Goal: Feedback & Contribution: Contribute content

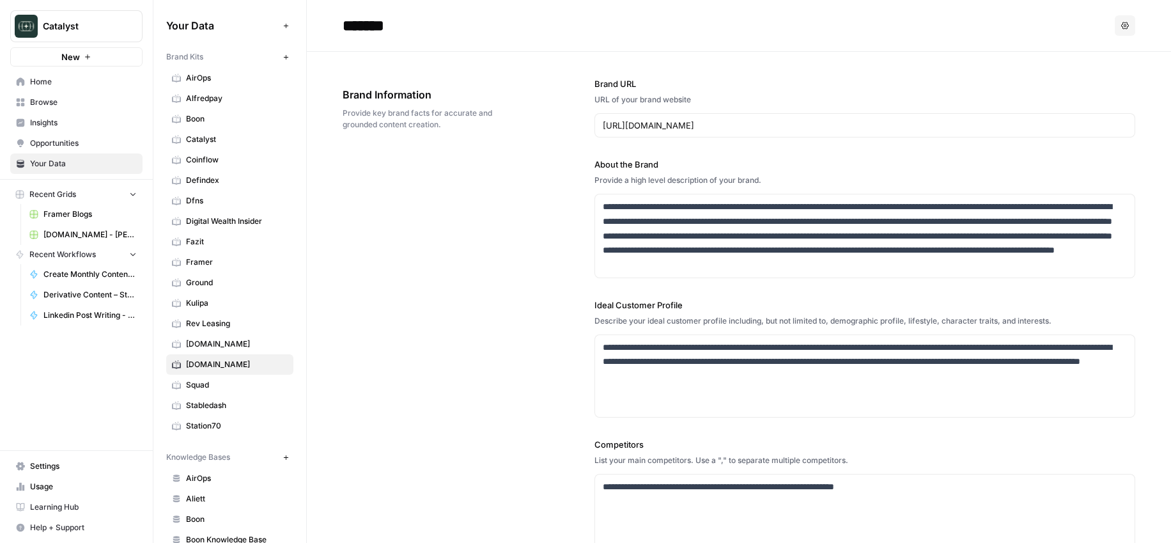
scroll to position [599, 0]
click at [81, 227] on link "[DOMAIN_NAME] - [PERSON_NAME]" at bounding box center [83, 234] width 119 height 20
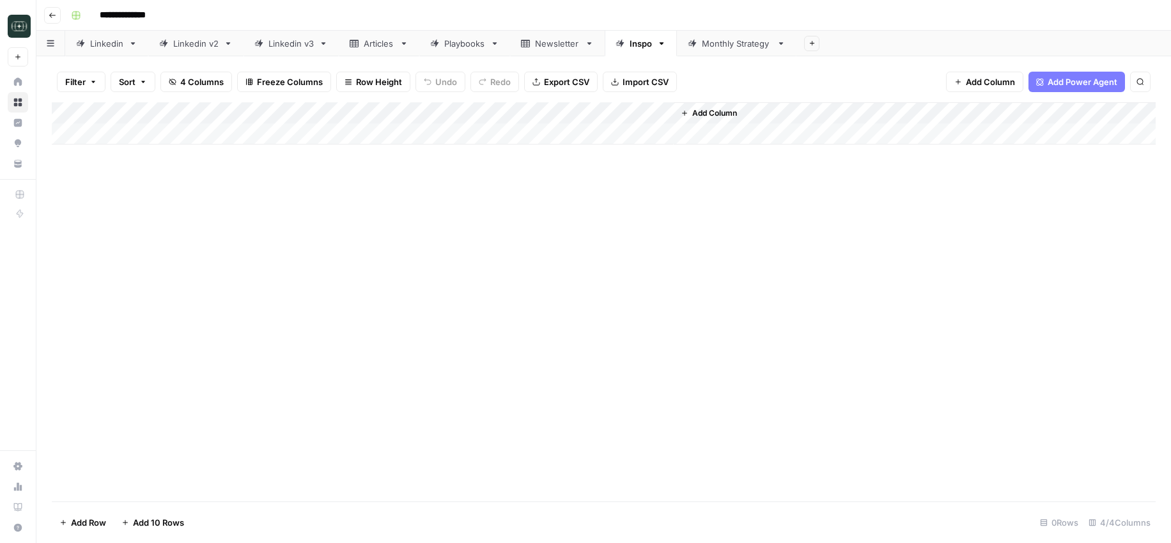
click at [1116, 407] on div "Add Column" at bounding box center [604, 301] width 1104 height 399
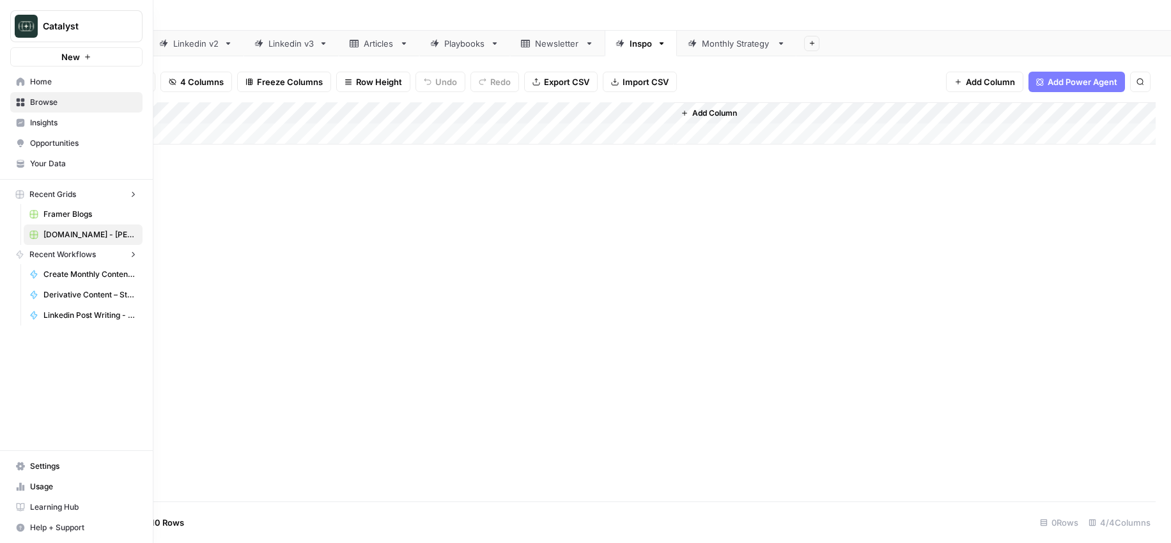
click at [18, 106] on icon at bounding box center [20, 102] width 9 height 9
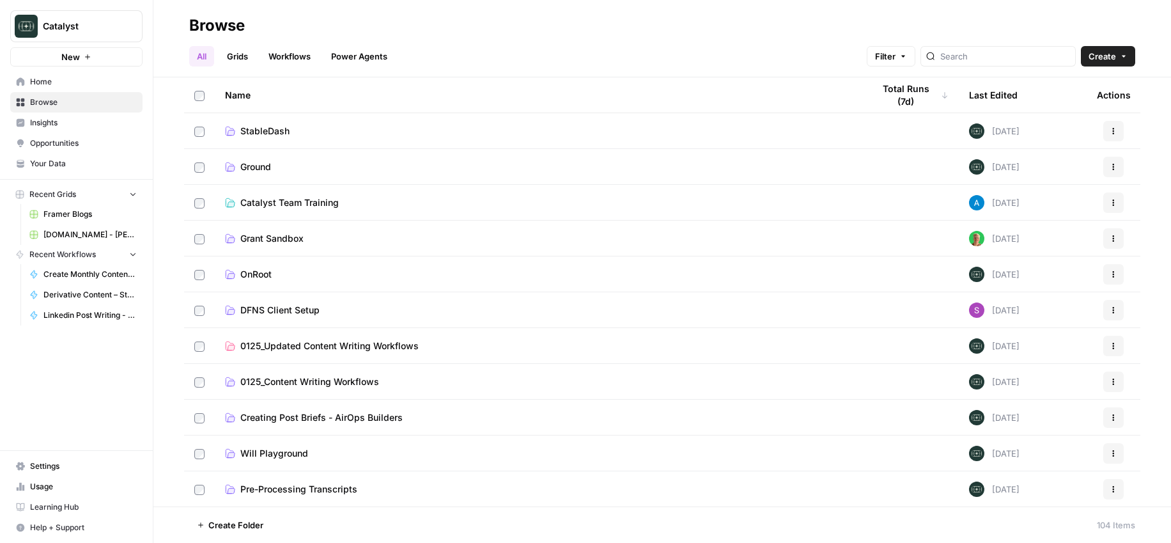
click at [50, 169] on span "Your Data" at bounding box center [83, 164] width 107 height 12
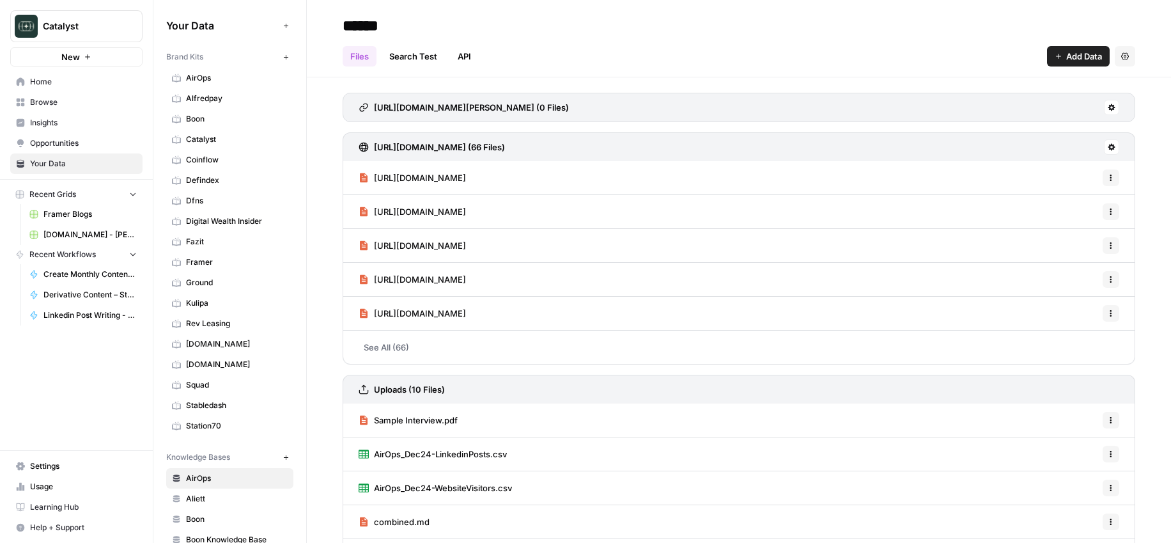
click at [224, 341] on span "[DOMAIN_NAME]" at bounding box center [237, 344] width 102 height 12
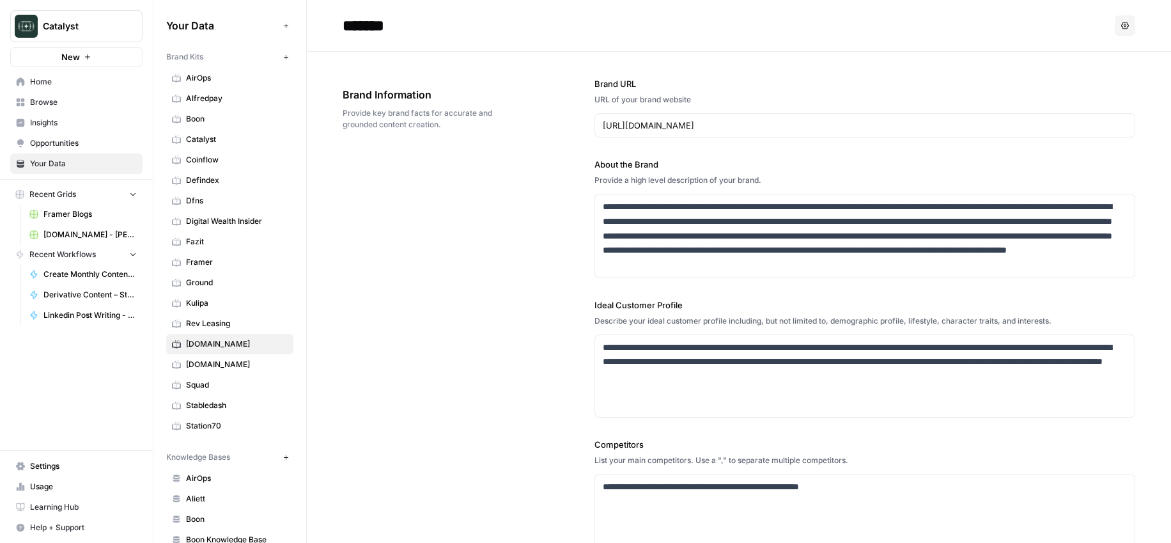
click at [192, 344] on span "[DOMAIN_NAME]" at bounding box center [237, 344] width 102 height 12
click at [192, 369] on span "[DOMAIN_NAME]" at bounding box center [237, 365] width 102 height 12
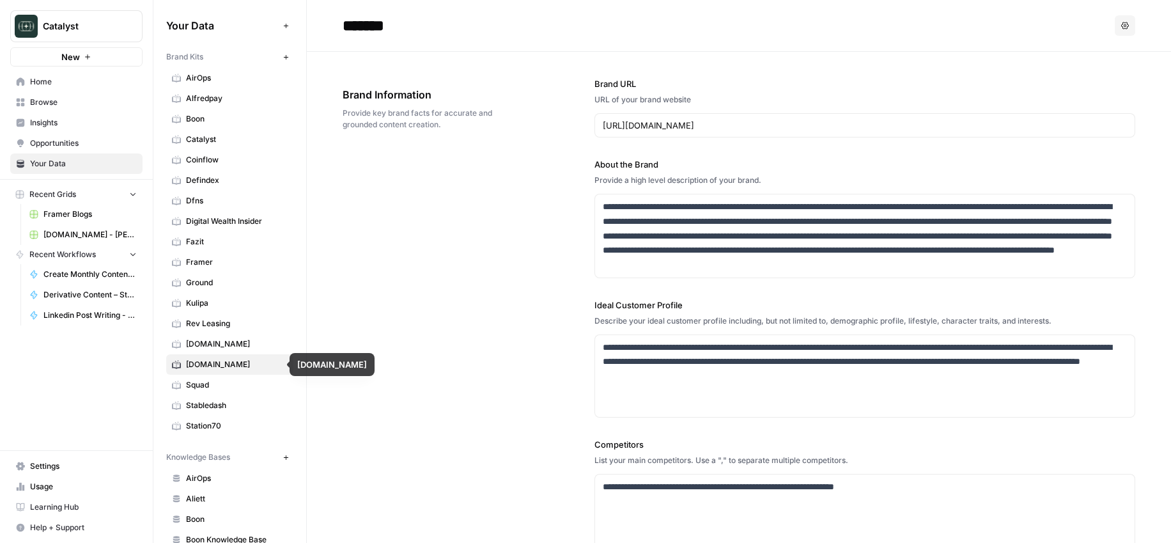
click at [198, 348] on span "[DOMAIN_NAME]" at bounding box center [237, 344] width 102 height 12
click at [68, 169] on link "Your Data" at bounding box center [76, 163] width 132 height 20
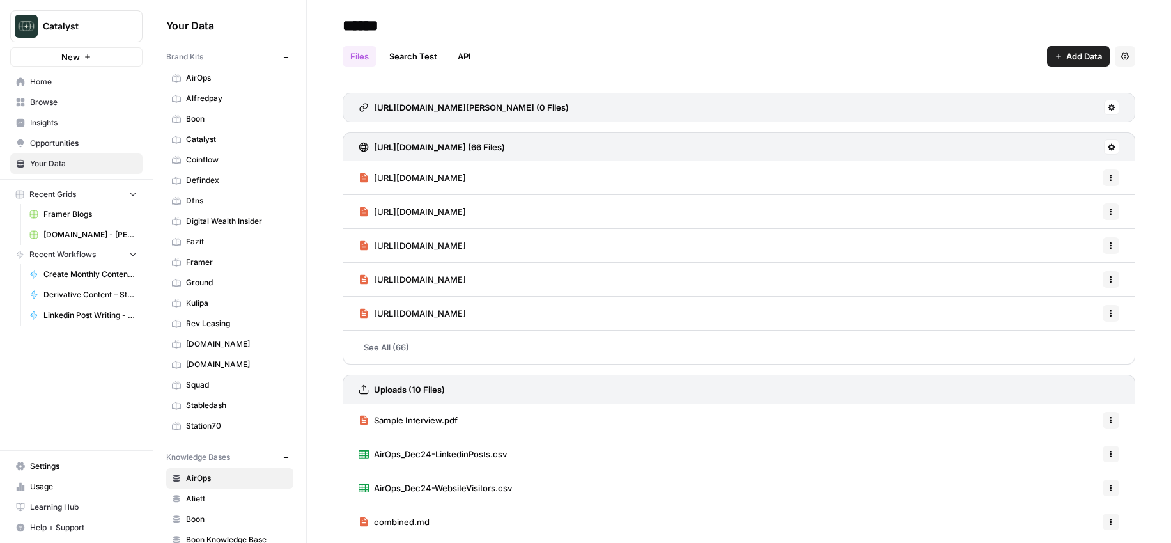
click at [68, 169] on link "Your Data" at bounding box center [76, 163] width 132 height 20
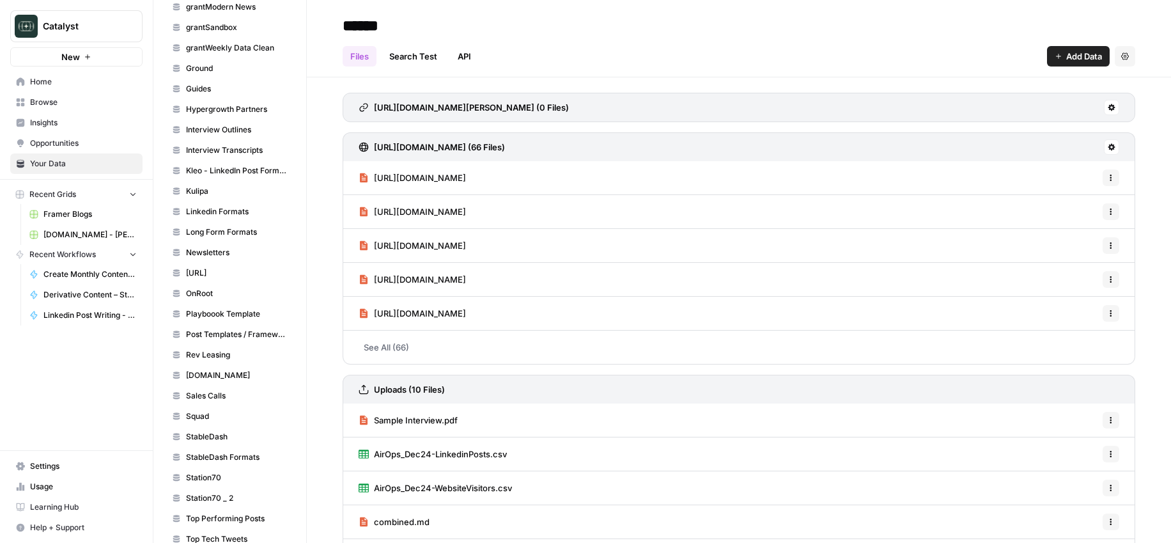
scroll to position [736, 0]
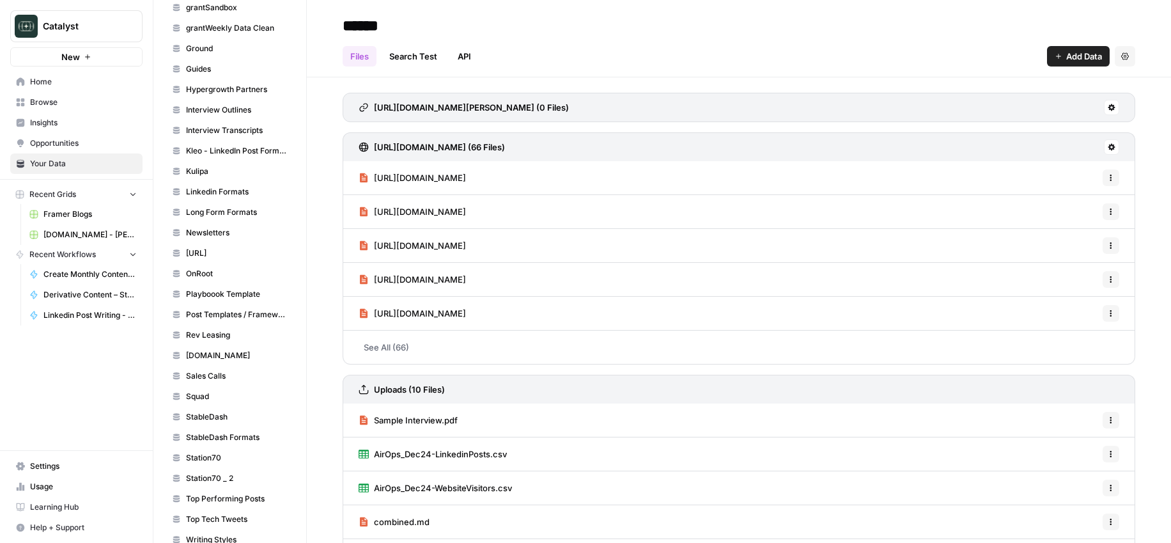
click at [217, 353] on span "[DOMAIN_NAME]" at bounding box center [237, 356] width 102 height 12
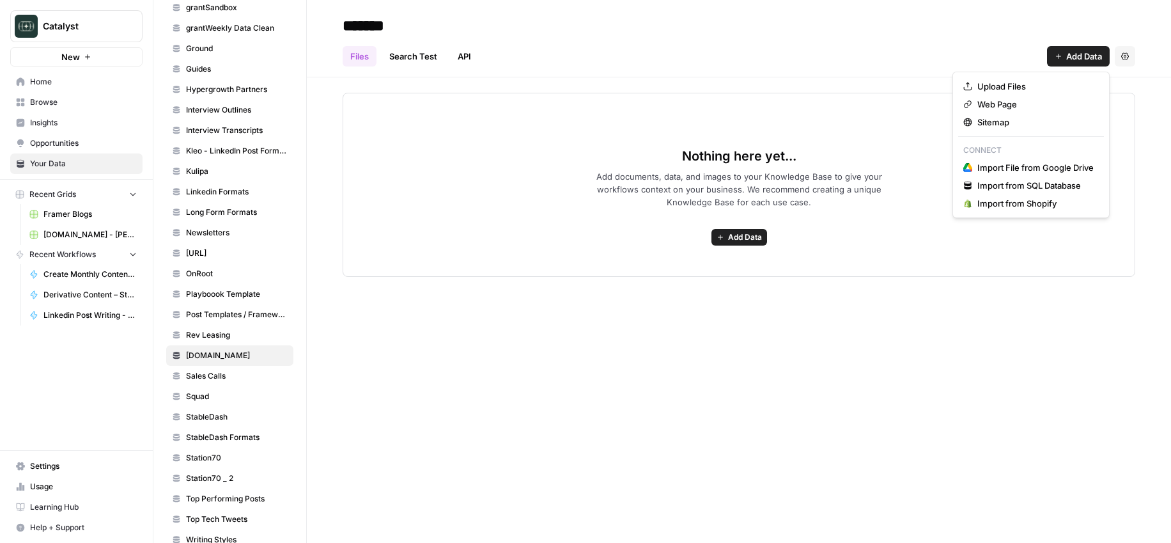
click at [1090, 65] on button "Add Data" at bounding box center [1078, 56] width 63 height 20
click at [1022, 87] on span "Upload Files" at bounding box center [1035, 86] width 116 height 13
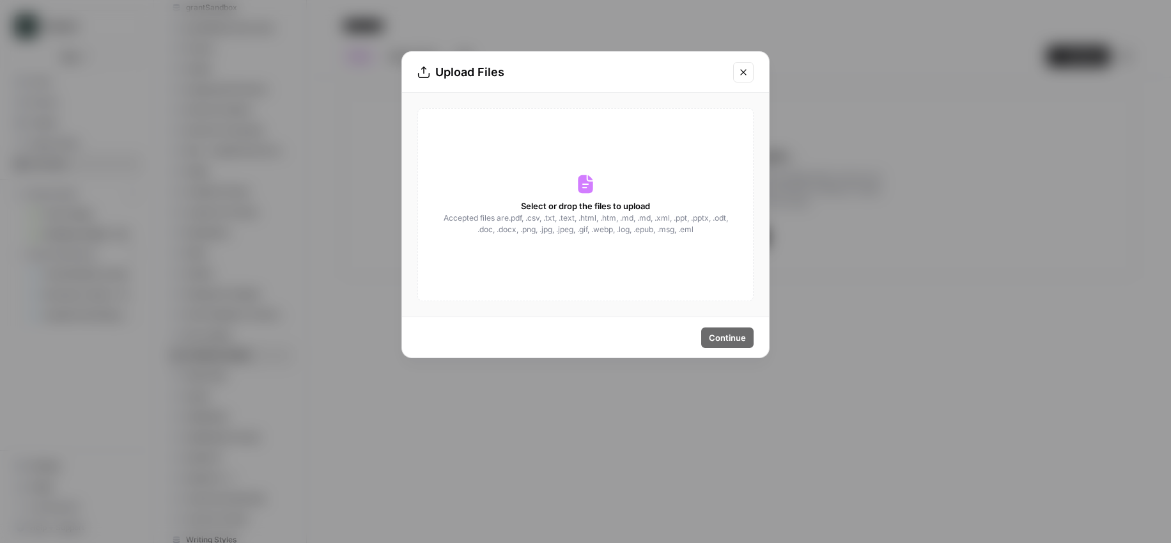
click at [566, 204] on span "Select or drop the files to upload" at bounding box center [585, 205] width 129 height 13
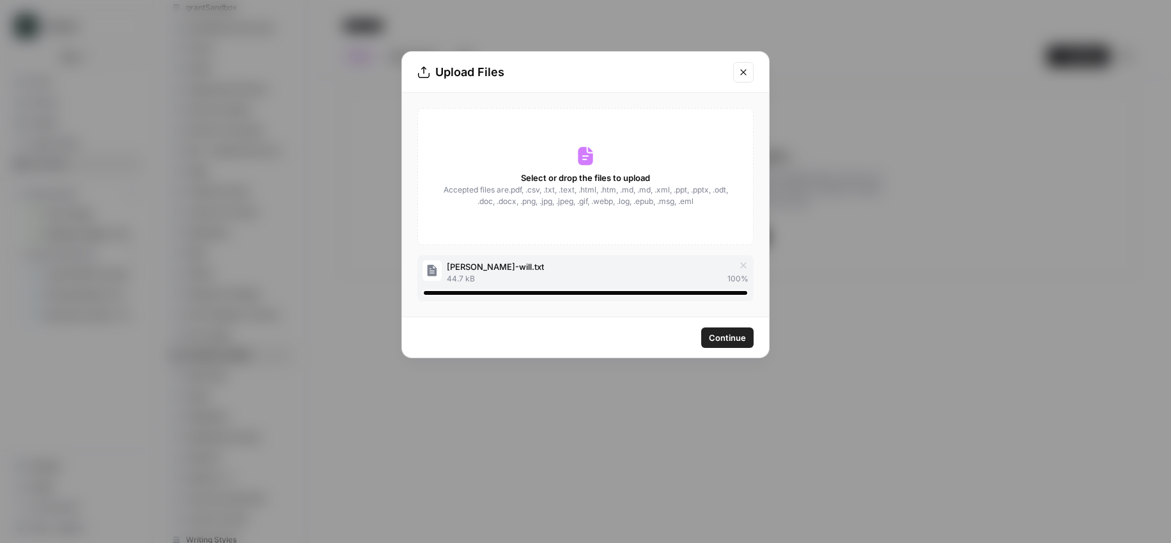
click at [722, 339] on span "Continue" at bounding box center [727, 337] width 37 height 13
